Goal: Task Accomplishment & Management: Use online tool/utility

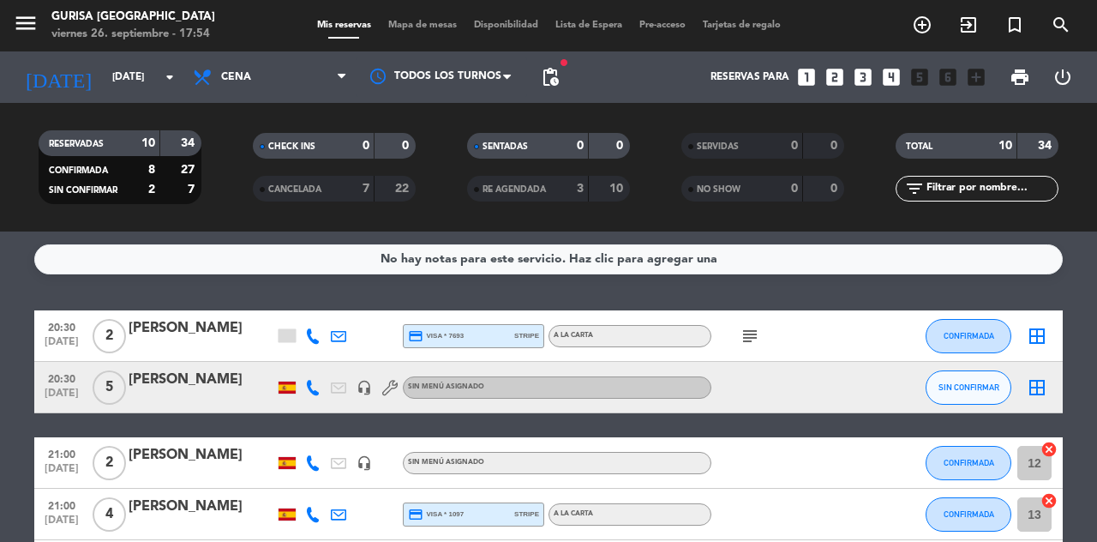
click at [15, 27] on icon "menu" at bounding box center [26, 23] width 26 height 26
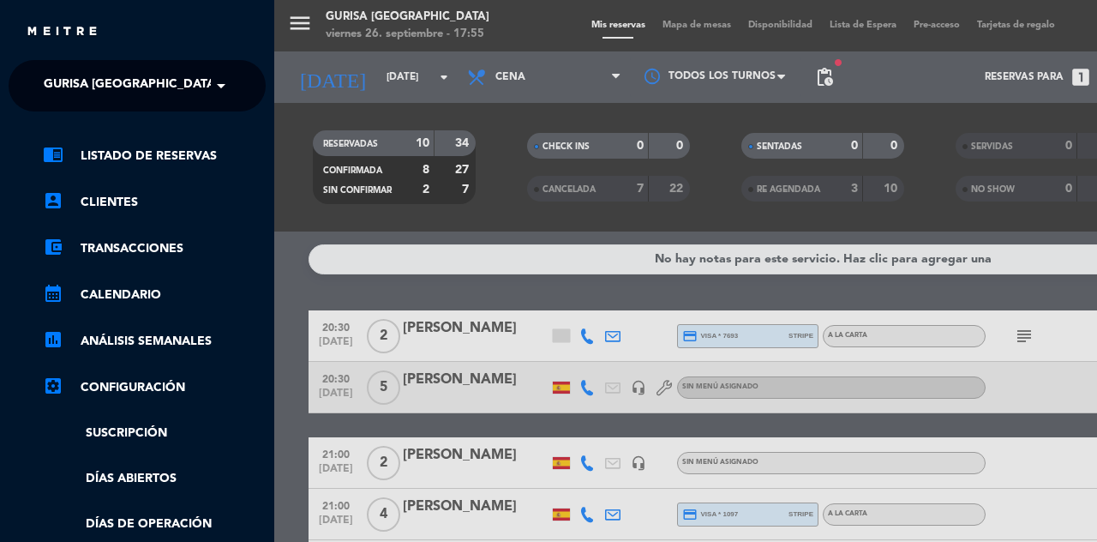
click at [154, 383] on link "settings_applications Configuración" at bounding box center [154, 387] width 223 height 21
click at [593, 82] on div "menu Gurisa [GEOGRAPHIC_DATA] viernes 26. septiembre - 17:55 Mis reservas Mapa …" at bounding box center [822, 271] width 1097 height 542
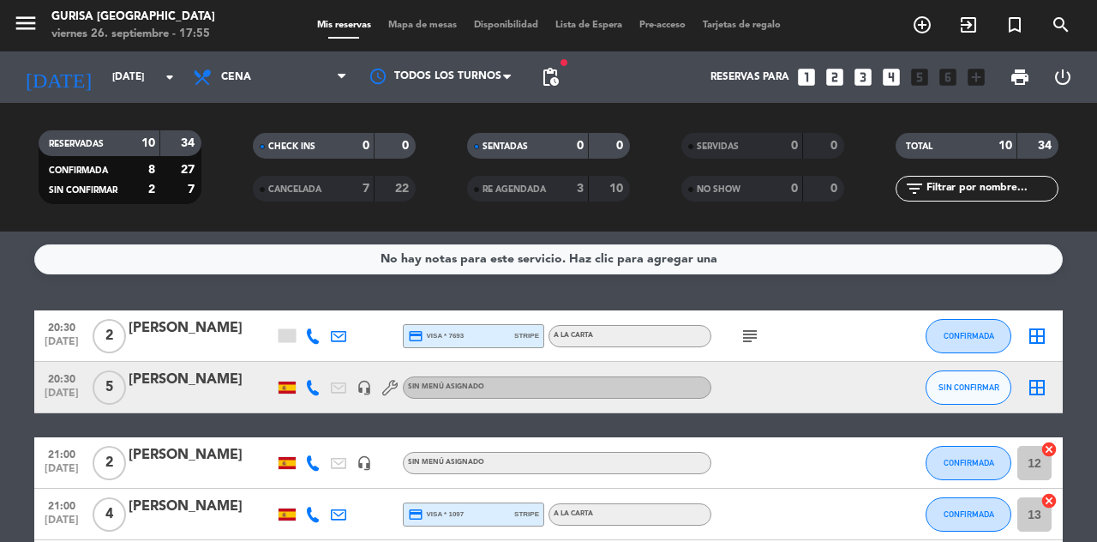
click at [557, 77] on span "pending_actions" at bounding box center [550, 77] width 21 height 21
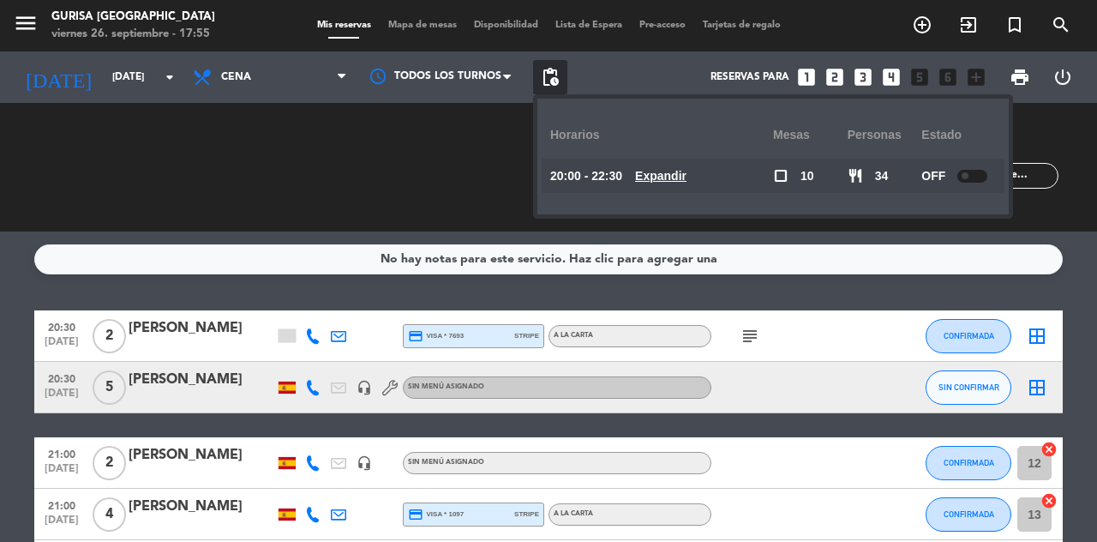
click at [657, 171] on u "Expandir" at bounding box center [660, 176] width 51 height 14
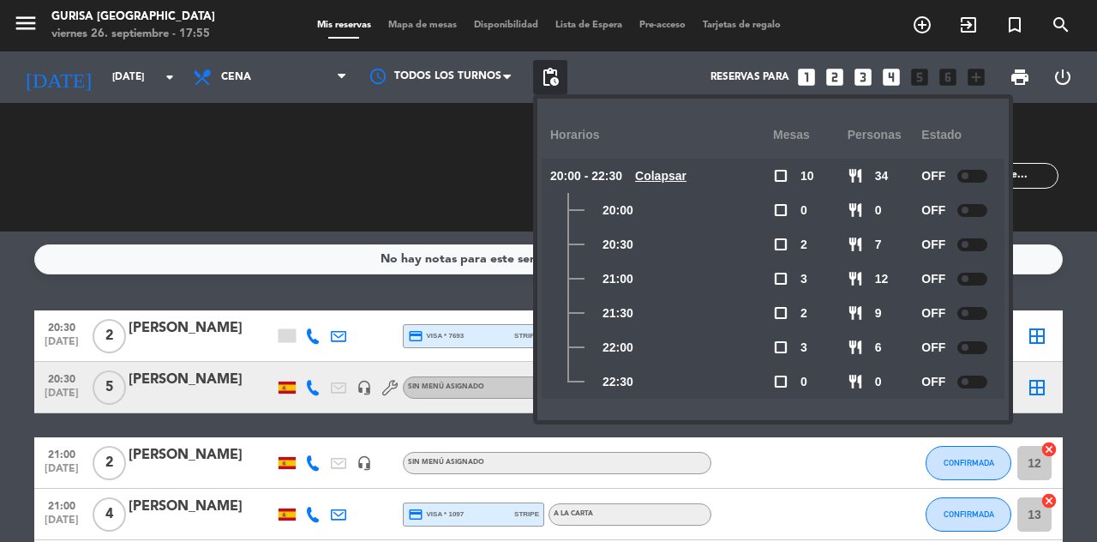
click at [390, 156] on div "CHECK INS 0 0 CANCELADA 7 22" at bounding box center [334, 167] width 214 height 94
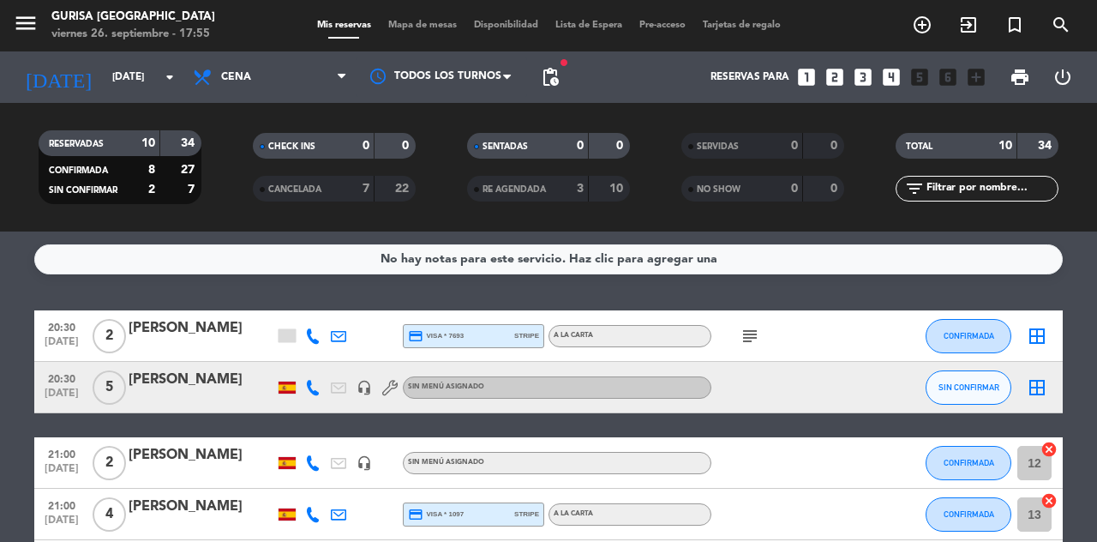
click at [114, 65] on input "[DATE]" at bounding box center [172, 77] width 136 height 29
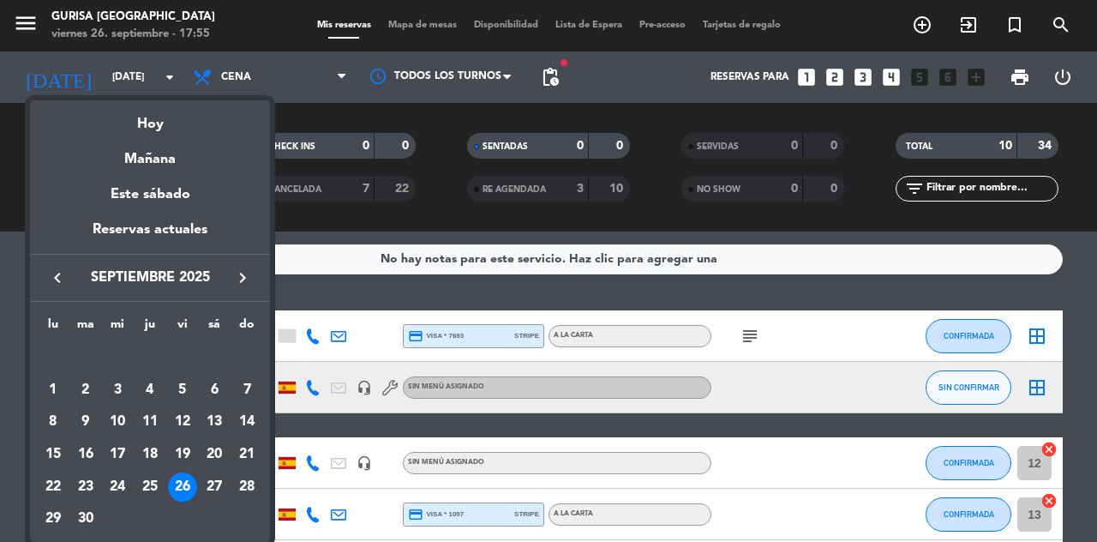
click at [213, 488] on div "27" at bounding box center [214, 486] width 29 height 29
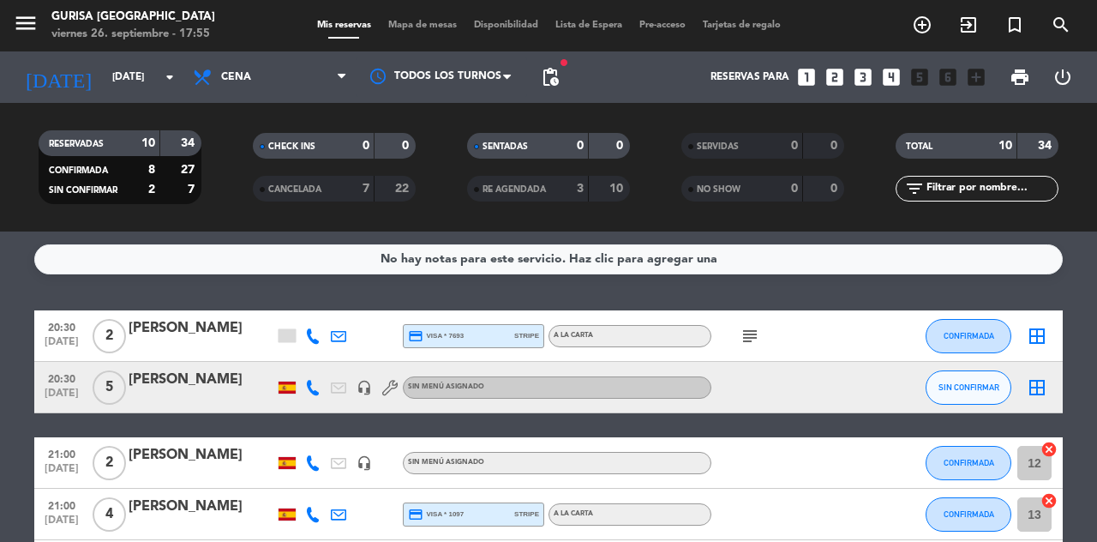
type input "[DATE]"
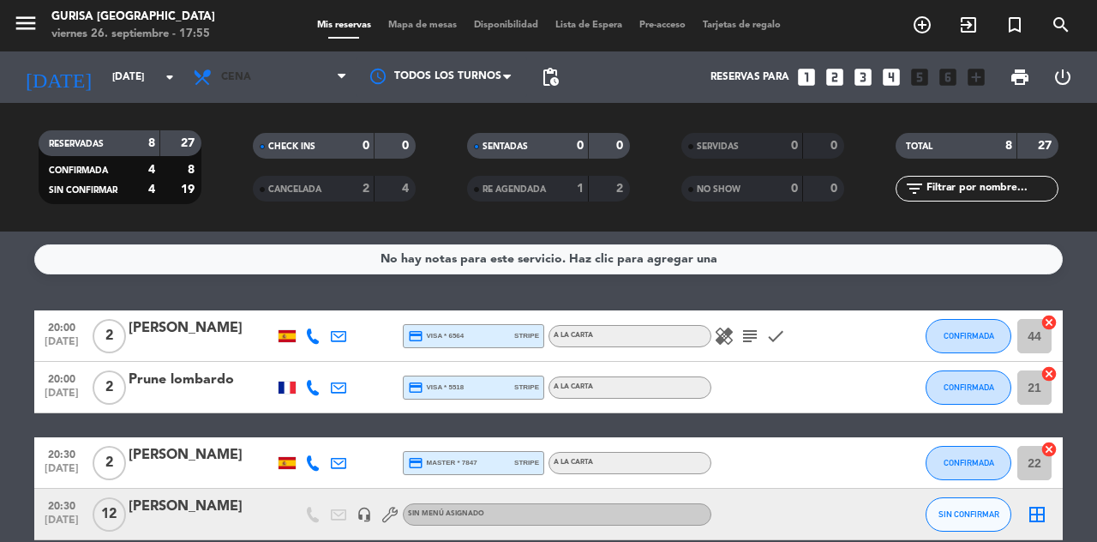
click at [273, 81] on span "Cena" at bounding box center [269, 77] width 171 height 38
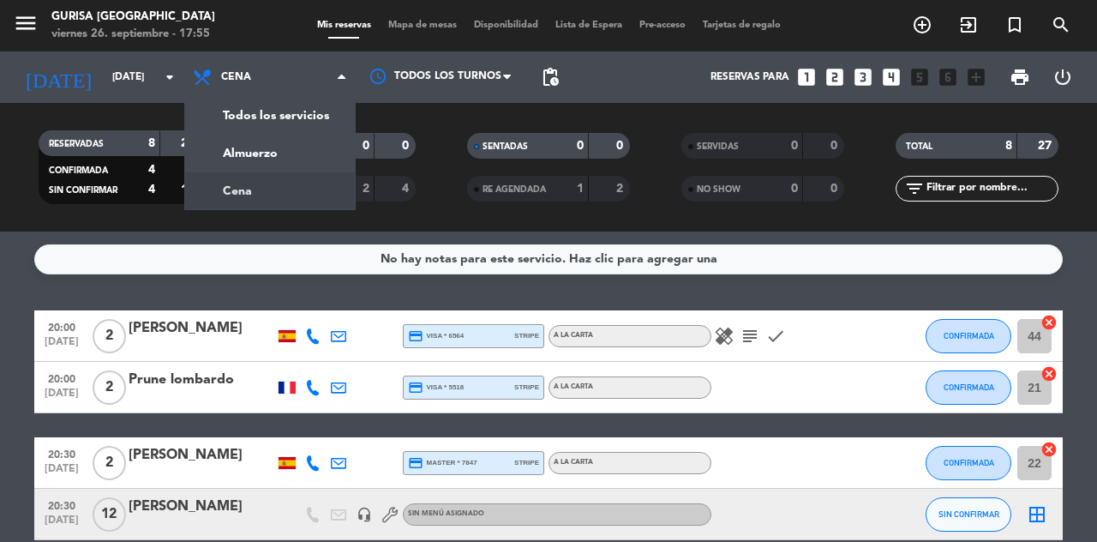
click at [302, 153] on div "menu Gurisa [GEOGRAPHIC_DATA] viernes 26. septiembre - 17:55 Mis reservas Mapa …" at bounding box center [548, 115] width 1097 height 231
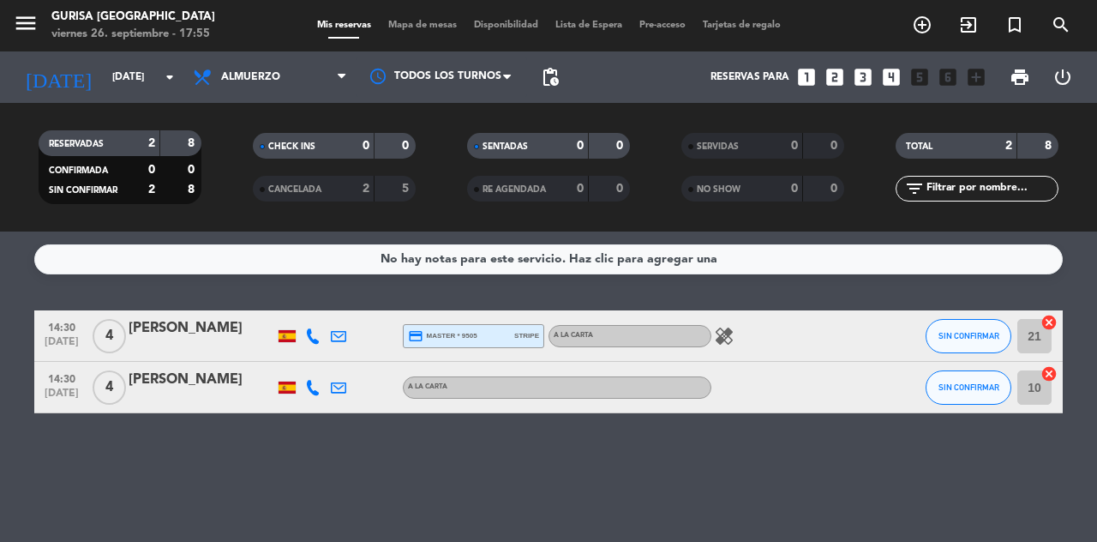
click at [218, 381] on div "[PERSON_NAME]" at bounding box center [202, 380] width 146 height 22
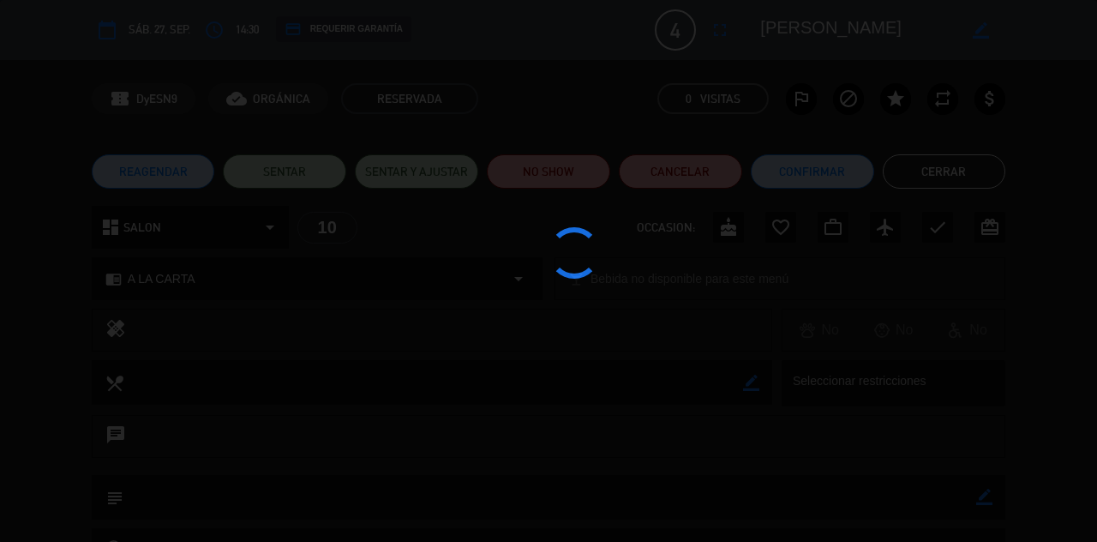
type input "[DATE]"
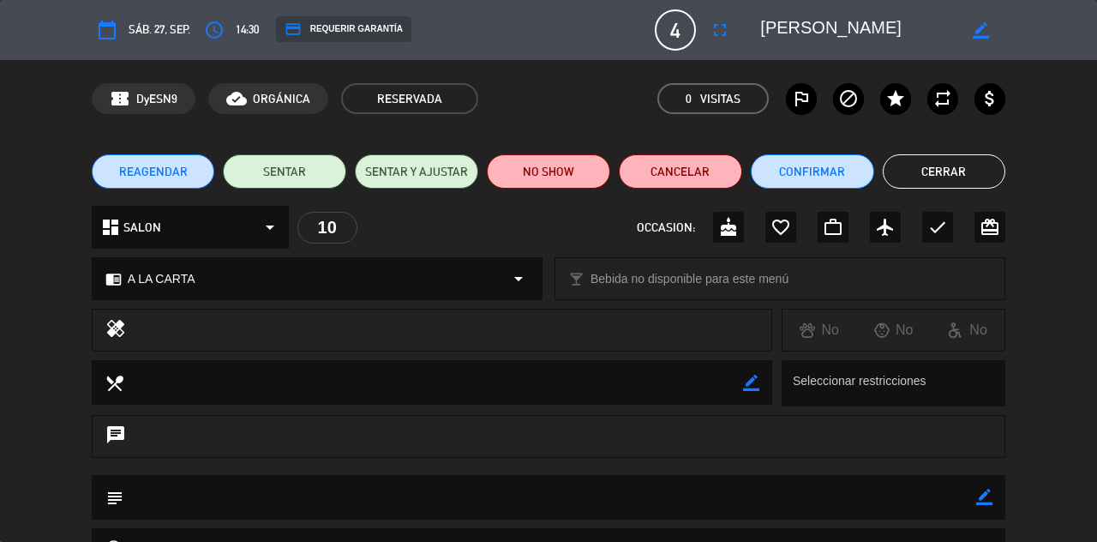
click at [156, 26] on span "sáb. 27, sep." at bounding box center [160, 30] width 62 height 19
